Goal: Check status: Check status

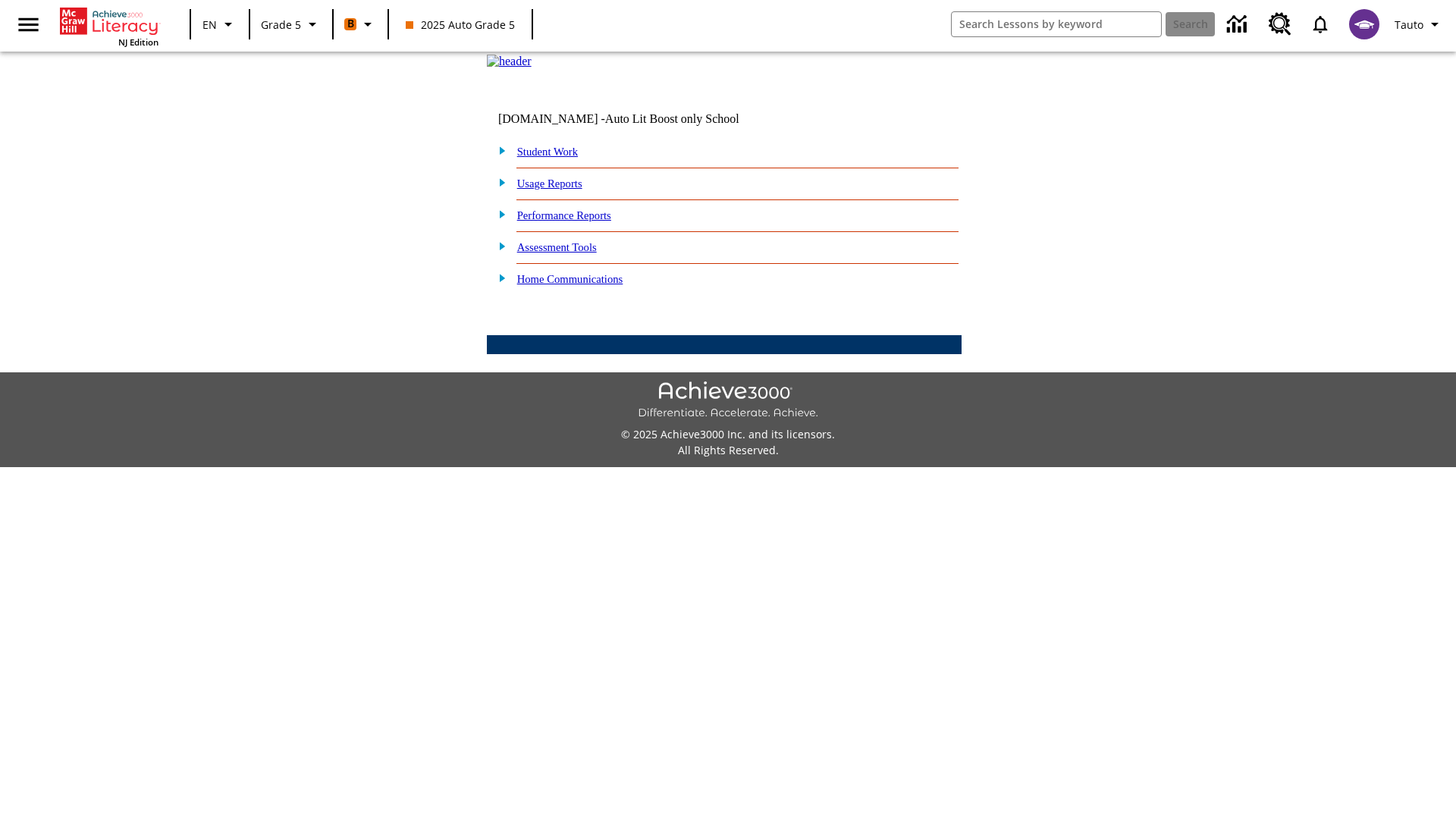
click at [557, 158] on link "Student Work" at bounding box center [547, 151] width 61 height 13
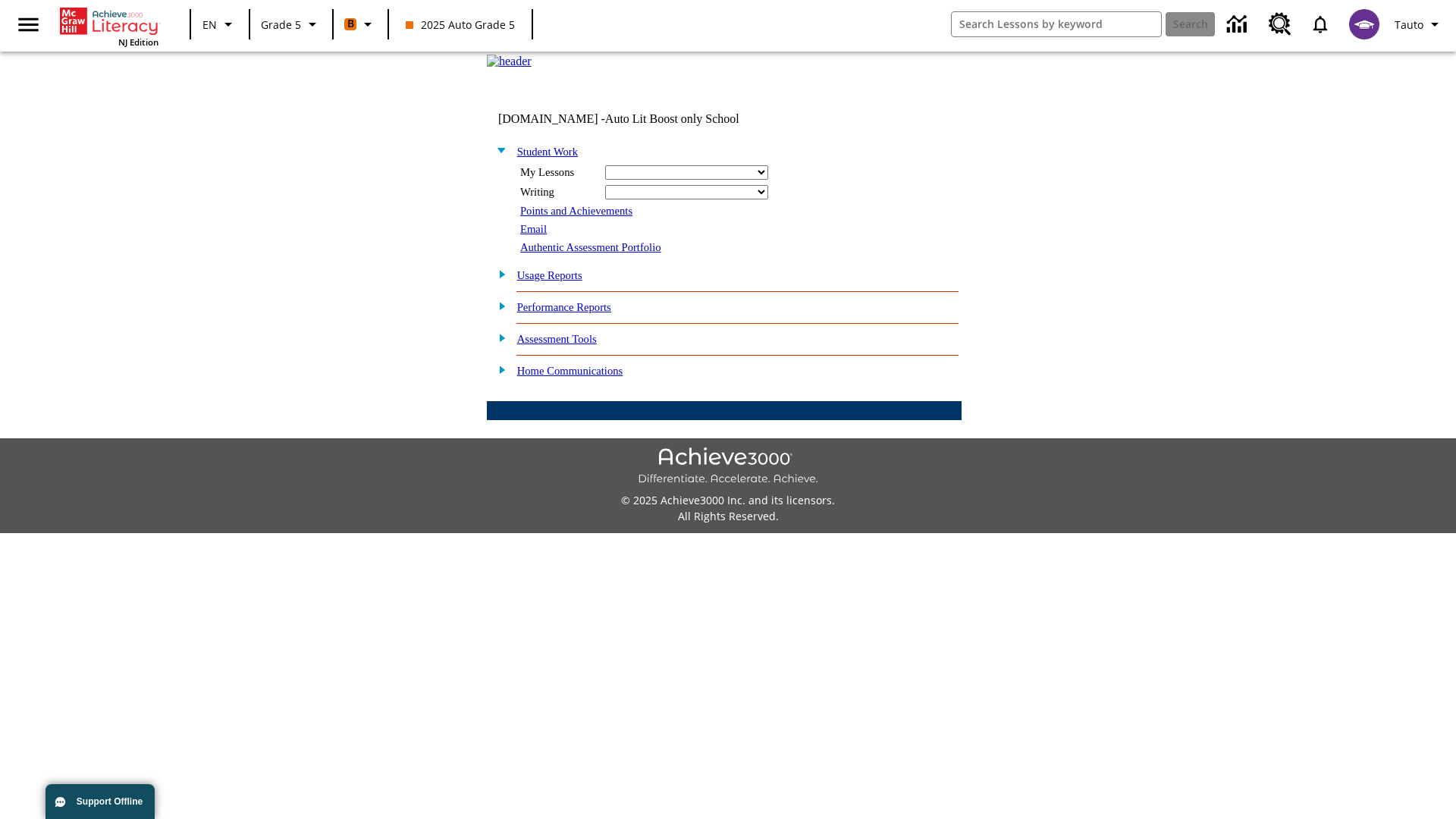
select select "/options/reports/?report_id=12&atype=4&section=2"
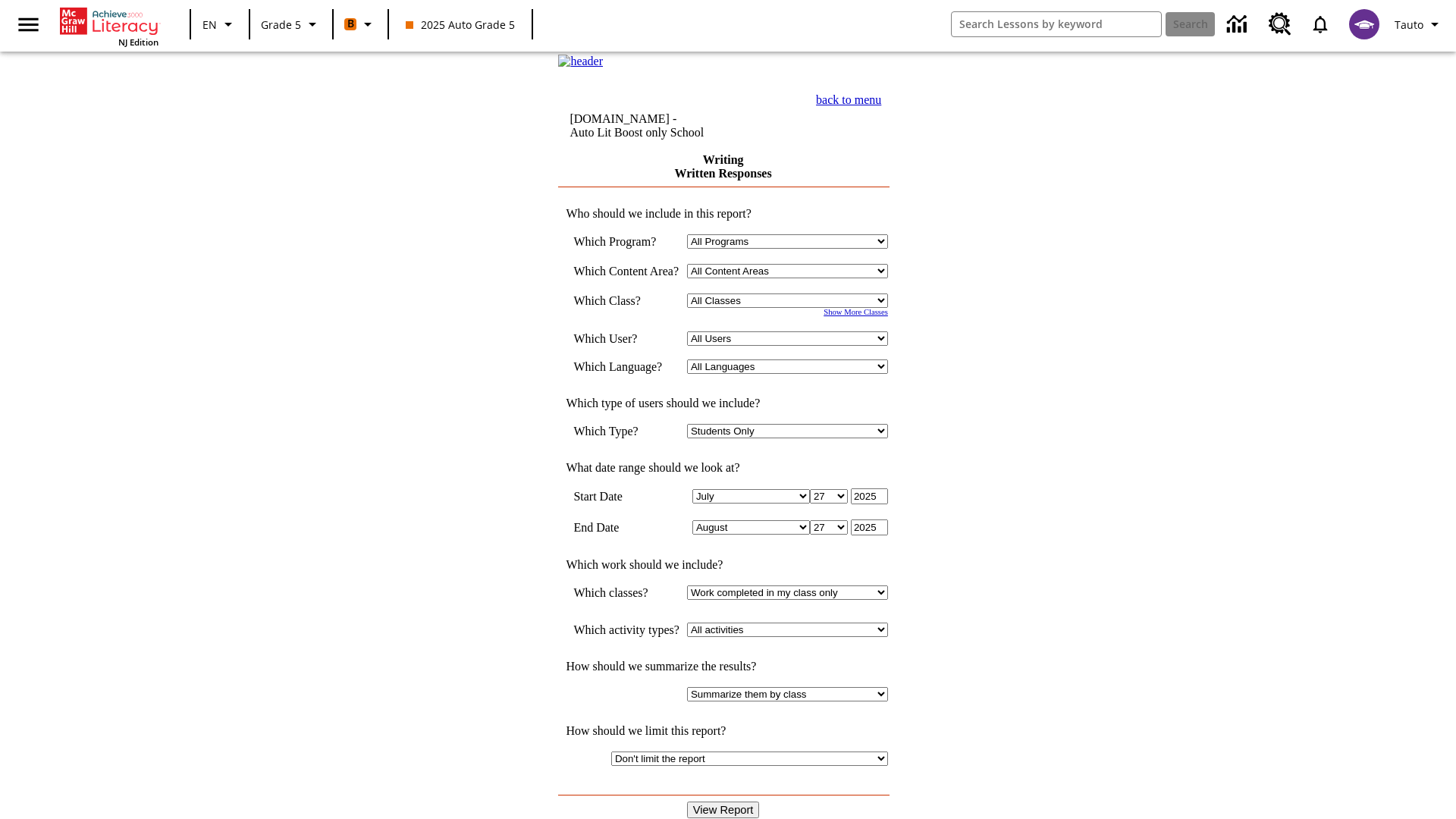
select select "11133131"
